Goal: Task Accomplishment & Management: Manage account settings

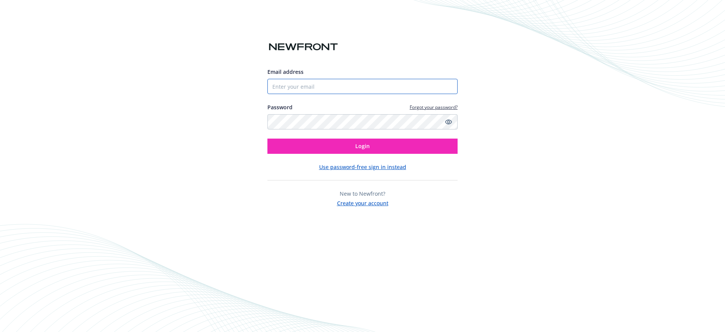
click at [309, 89] on input "Email address" at bounding box center [362, 86] width 190 height 15
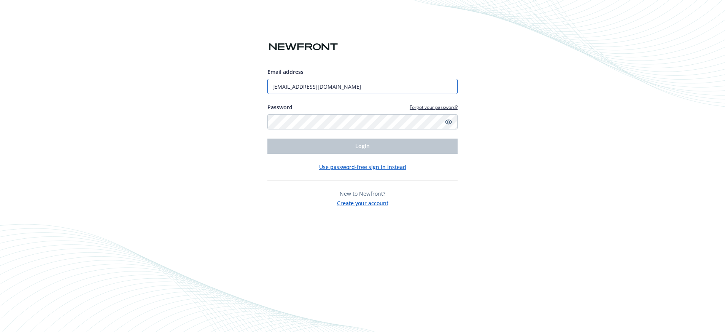
type input "[EMAIL_ADDRESS][DOMAIN_NAME]"
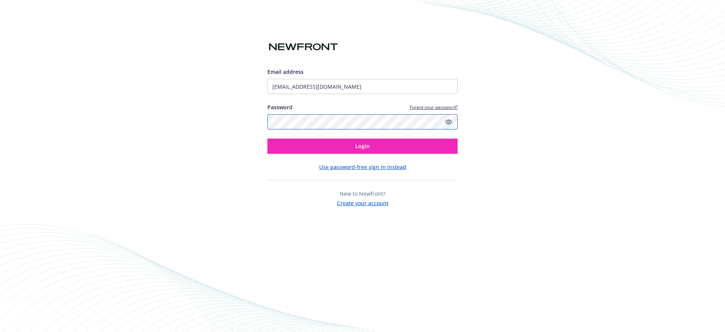
click at [267, 138] on button "Login" at bounding box center [362, 145] width 190 height 15
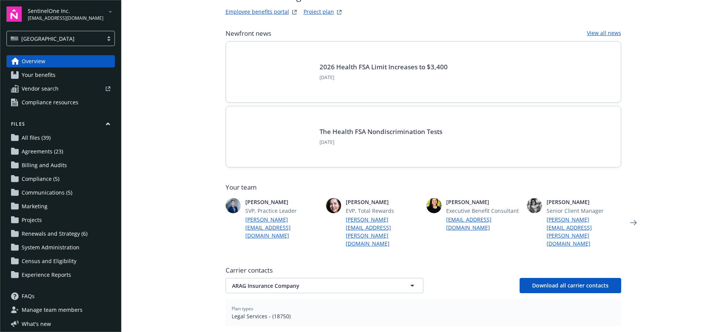
scroll to position [114, 0]
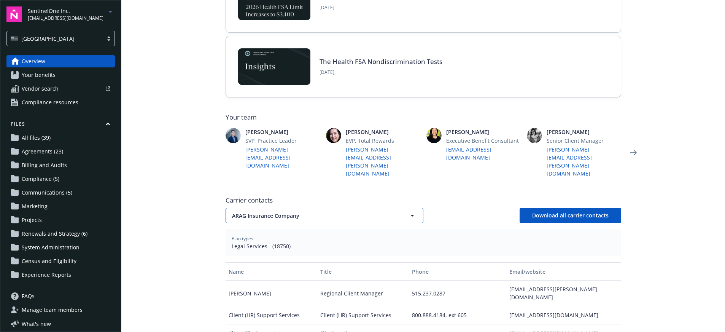
click at [239, 208] on button "ARAG Insurance Company" at bounding box center [325, 215] width 198 height 15
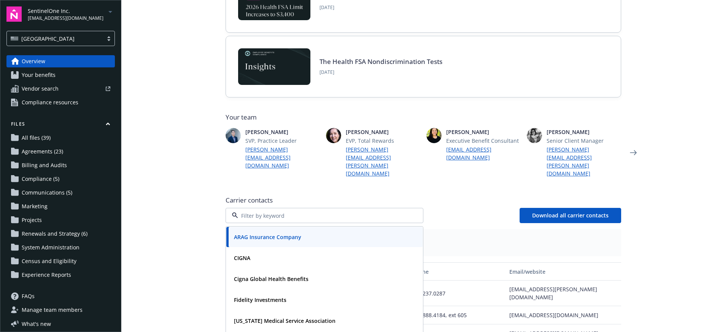
click at [207, 183] on main "Welcome to Navigator Employee benefits portal Project plan Newfront news View a…" at bounding box center [423, 166] width 604 height 332
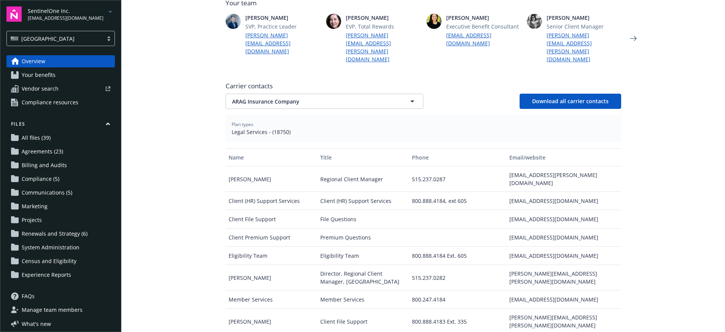
scroll to position [266, 0]
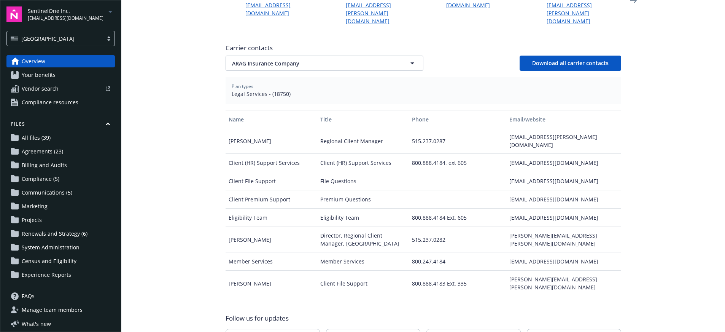
click at [129, 157] on main "Welcome to Navigator Employee benefits portal Project plan Newfront news View a…" at bounding box center [423, 166] width 604 height 332
click at [458, 43] on div "Carrier contacts ARAG Insurance Company Download all carrier contacts" at bounding box center [424, 56] width 396 height 27
click at [188, 183] on main "Welcome to Navigator Employee benefits portal Project plan Newfront news View a…" at bounding box center [423, 166] width 604 height 332
click at [327, 59] on span "ARAG Insurance Company" at bounding box center [311, 63] width 158 height 8
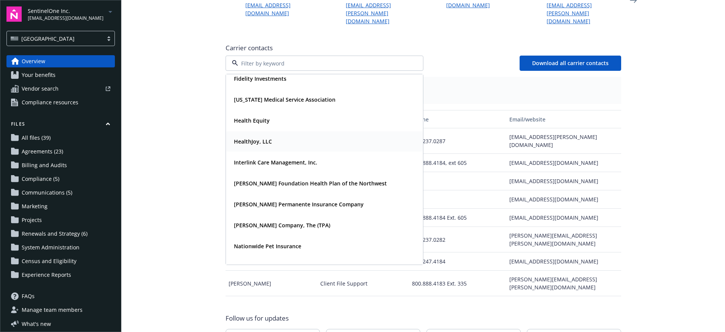
scroll to position [76, 0]
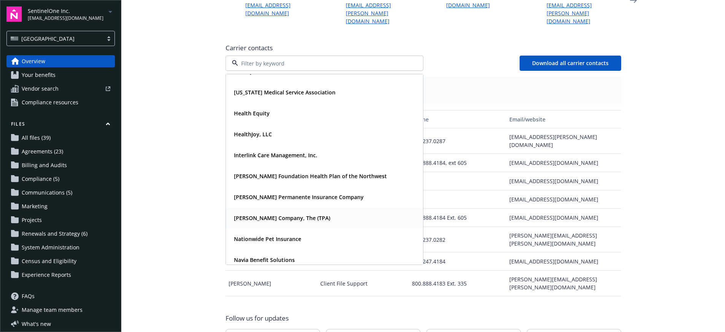
click at [260, 214] on span "Larkin Company, The (TPA)" at bounding box center [282, 218] width 96 height 8
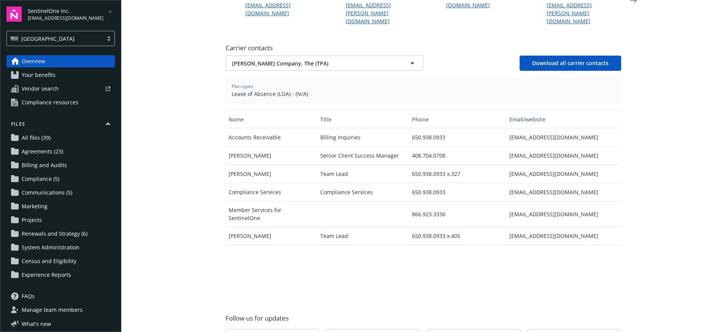
click at [531, 268] on div "Name Title Phone Email/website Accounts Receivable Billing Inquiries 650.938.09…" at bounding box center [424, 204] width 396 height 188
click at [488, 23] on div "Newfront news View all news 2026 Health FSA Limit Increases to $3,400 October 9…" at bounding box center [424, 79] width 396 height 544
click at [291, 56] on button "Larkin Company, The (TPA)" at bounding box center [325, 63] width 198 height 15
click at [264, 130] on strong "HealthJoy, LLC" at bounding box center [253, 133] width 38 height 7
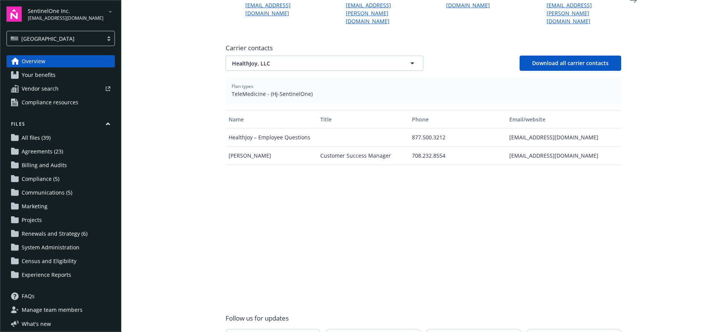
drag, startPoint x: 284, startPoint y: 220, endPoint x: 477, endPoint y: 68, distance: 246.4
click at [285, 219] on div "Name Title Phone Email/website HealthJoy – Employee Questions 877.500.3212 supp…" at bounding box center [424, 204] width 396 height 188
click at [271, 59] on span "HealthJoy, LLC" at bounding box center [311, 63] width 158 height 8
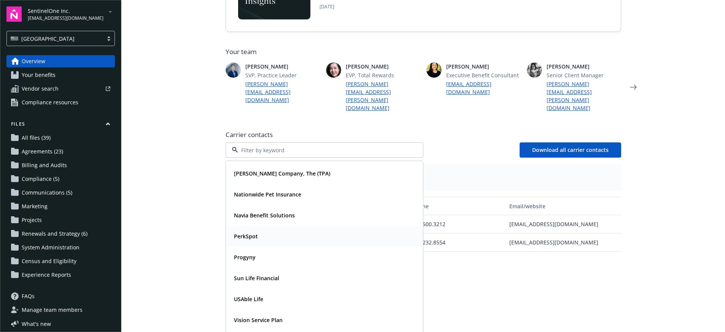
scroll to position [190, 0]
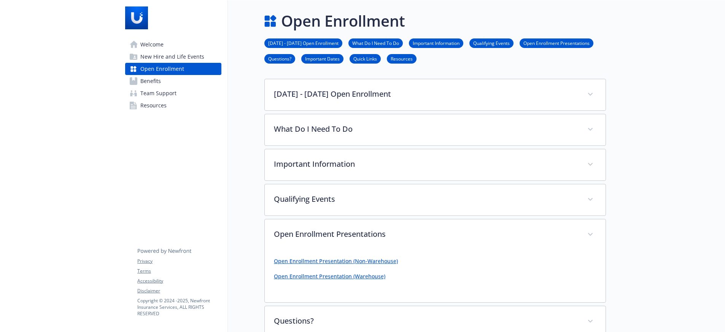
scroll to position [152, 0]
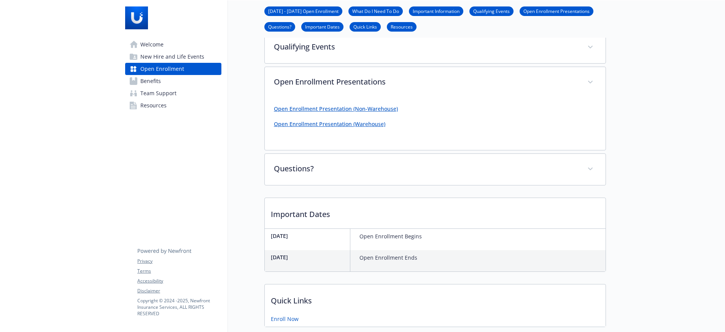
drag, startPoint x: 628, startPoint y: 96, endPoint x: 592, endPoint y: 89, distance: 36.5
click at [628, 96] on div at bounding box center [665, 223] width 119 height 750
